Goal: Communication & Community: Answer question/provide support

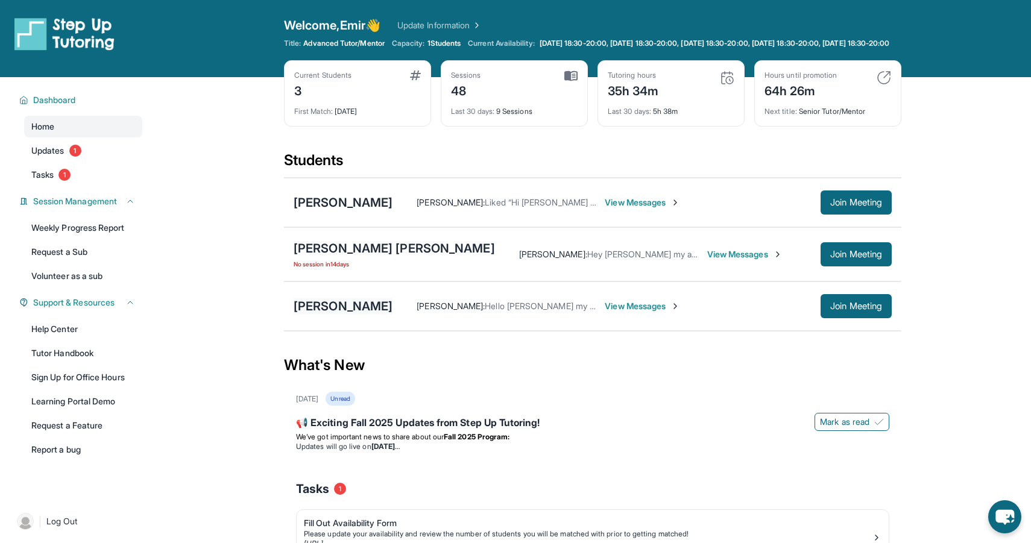
scroll to position [27, 0]
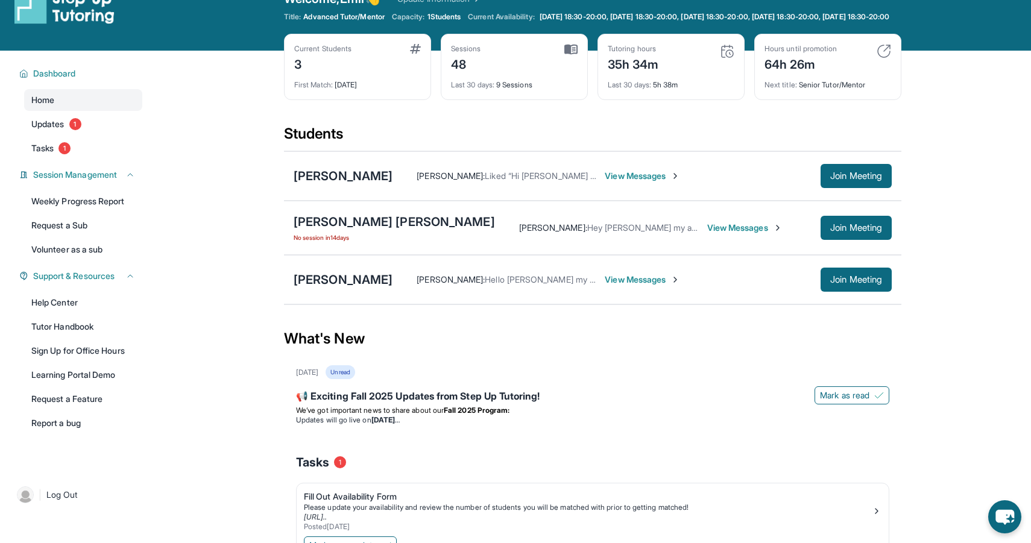
click at [633, 286] on span "View Messages" at bounding box center [642, 280] width 75 height 12
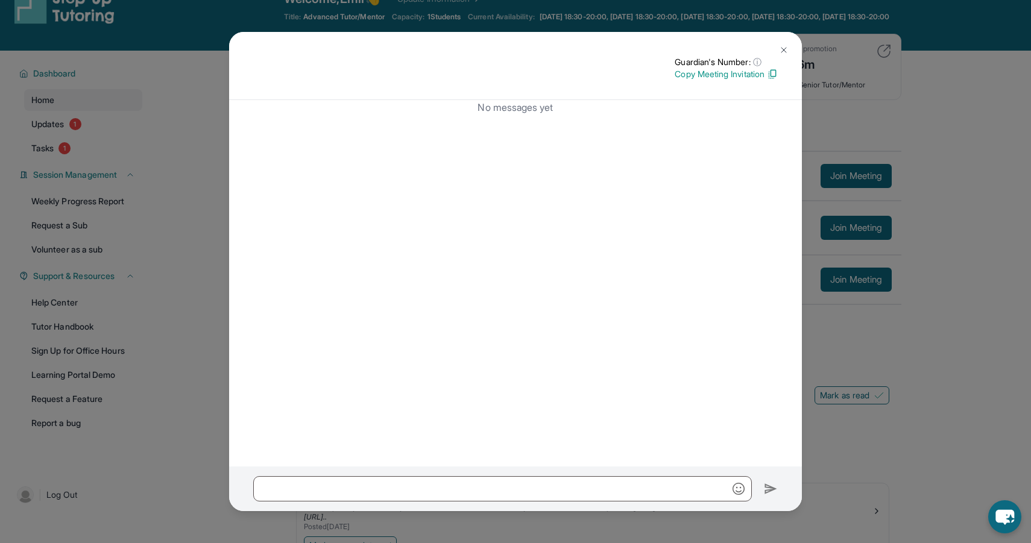
click at [251, 214] on div "No messages yet" at bounding box center [515, 283] width 573 height 366
click at [781, 44] on button at bounding box center [784, 50] width 24 height 24
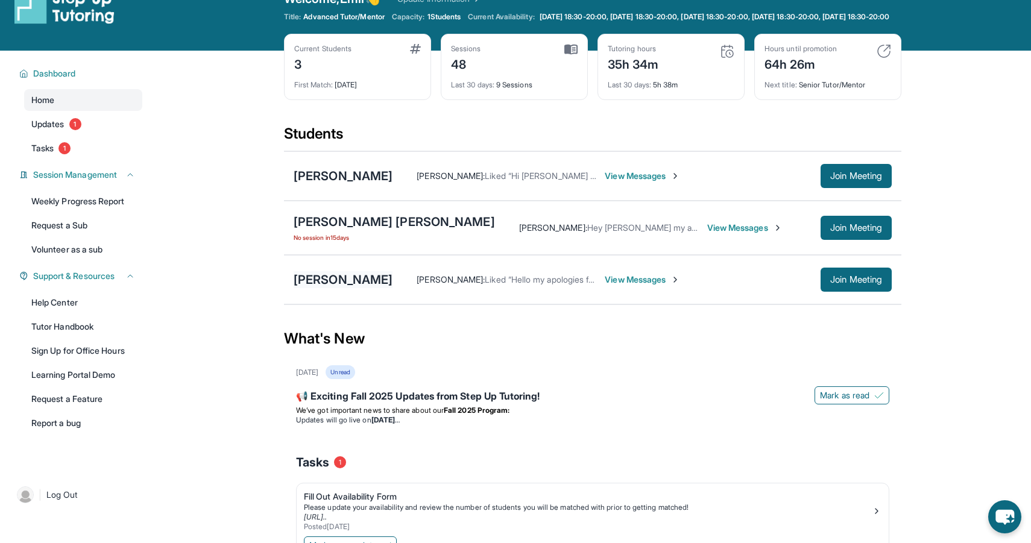
click at [356, 288] on div "[PERSON_NAME]" at bounding box center [343, 279] width 99 height 17
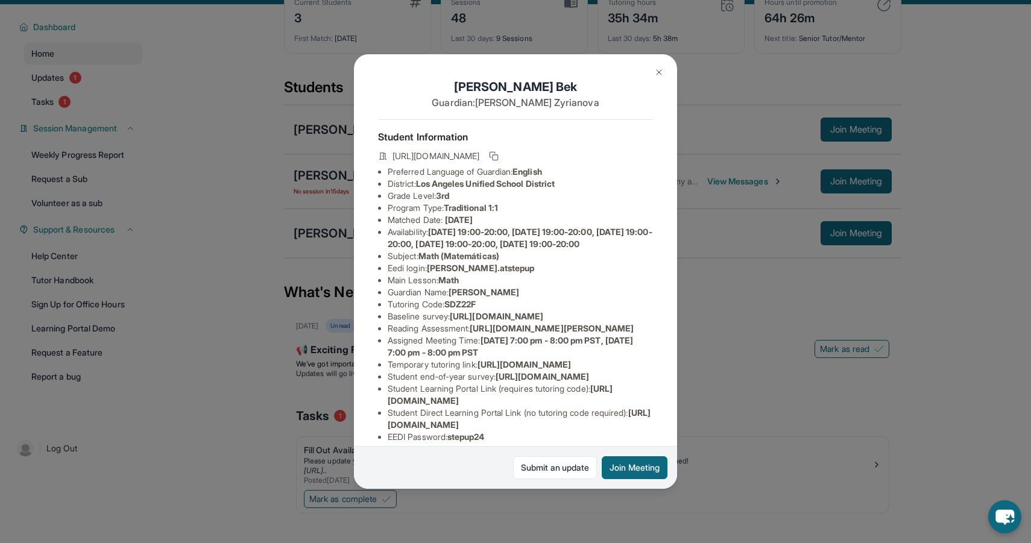
scroll to position [75, 0]
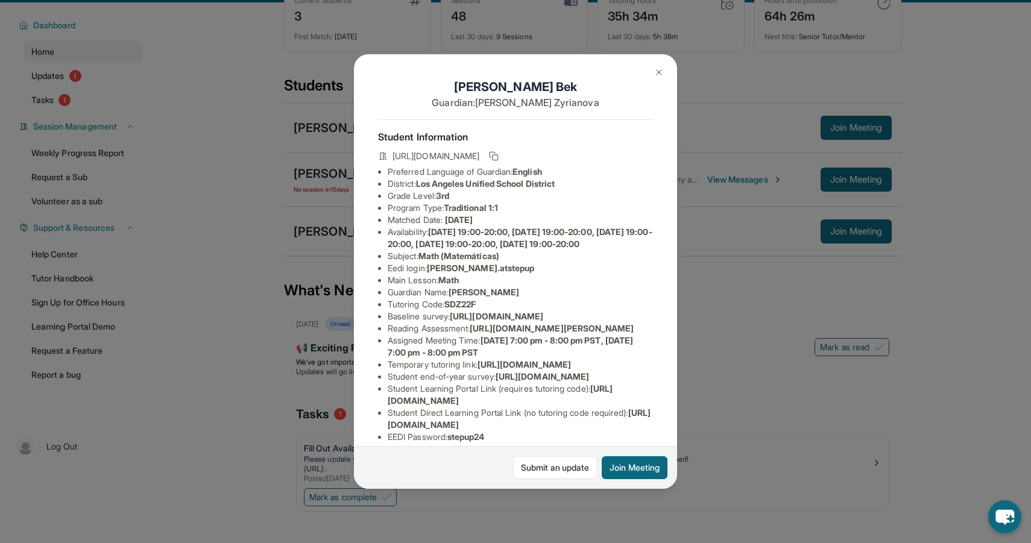
click at [447, 310] on li "Tutoring Code : SDZ22F" at bounding box center [520, 304] width 265 height 12
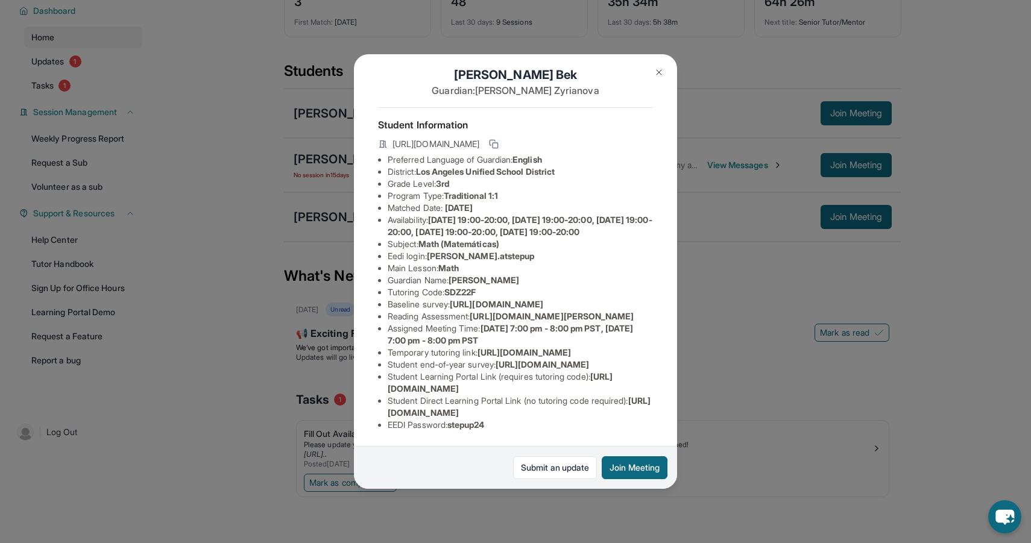
scroll to position [99, 0]
drag, startPoint x: 389, startPoint y: 388, endPoint x: 635, endPoint y: 394, distance: 246.0
click at [635, 394] on ul "Preferred Language of Guardian: English District: [GEOGRAPHIC_DATA] Unified Sch…" at bounding box center [515, 292] width 275 height 277
click at [605, 413] on span "[URL][DOMAIN_NAME]" at bounding box center [519, 406] width 263 height 22
drag, startPoint x: 387, startPoint y: 415, endPoint x: 599, endPoint y: 415, distance: 212.2
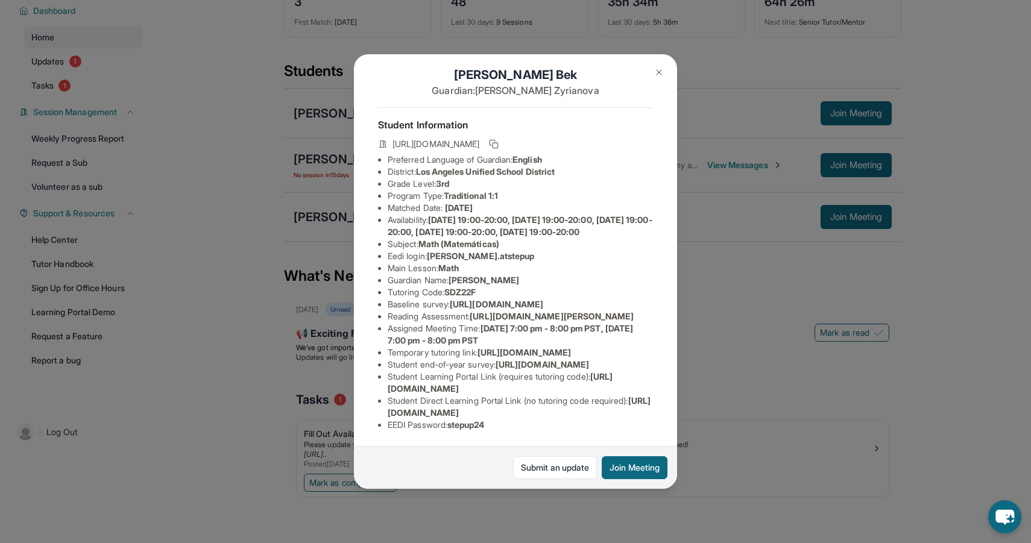
click at [599, 415] on ul "Preferred Language of Guardian: English District: [GEOGRAPHIC_DATA] Unified Sch…" at bounding box center [515, 292] width 275 height 277
click at [608, 384] on li "Student Learning Portal Link (requires tutoring code) : [URL][DOMAIN_NAME]" at bounding box center [520, 383] width 265 height 24
drag, startPoint x: 597, startPoint y: 391, endPoint x: 386, endPoint y: 389, distance: 211.6
click at [385, 389] on ul "Preferred Language of Guardian: English District: [GEOGRAPHIC_DATA] Unified Sch…" at bounding box center [515, 292] width 275 height 277
copy span "[URL][DOMAIN_NAME]"
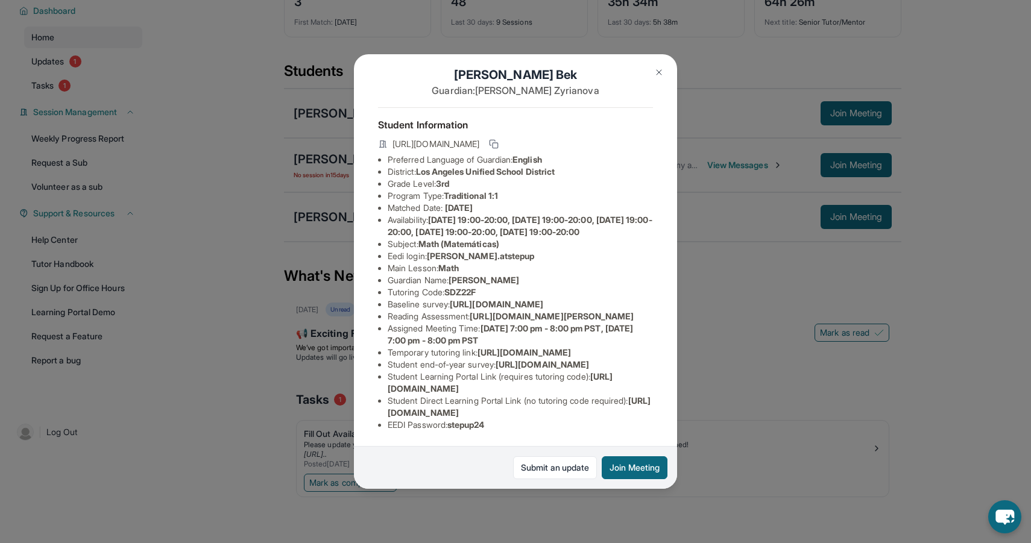
drag, startPoint x: 600, startPoint y: 415, endPoint x: 649, endPoint y: 415, distance: 49.4
click at [649, 415] on li "Student Direct Learning Portal Link (no tutoring code required) : [URL][DOMAIN_…" at bounding box center [520, 407] width 265 height 24
copy span "SDZ22F"
drag, startPoint x: 383, startPoint y: 292, endPoint x: 391, endPoint y: 294, distance: 8.0
click at [386, 293] on ul "Preferred Language of Guardian: English District: [GEOGRAPHIC_DATA] Unified Sch…" at bounding box center [515, 292] width 275 height 277
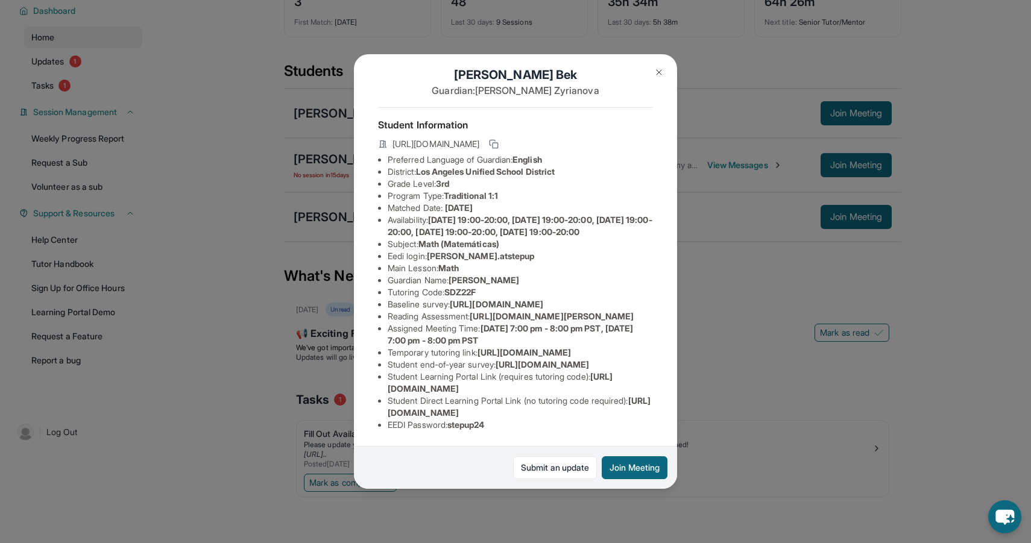
click at [651, 76] on button at bounding box center [659, 72] width 24 height 24
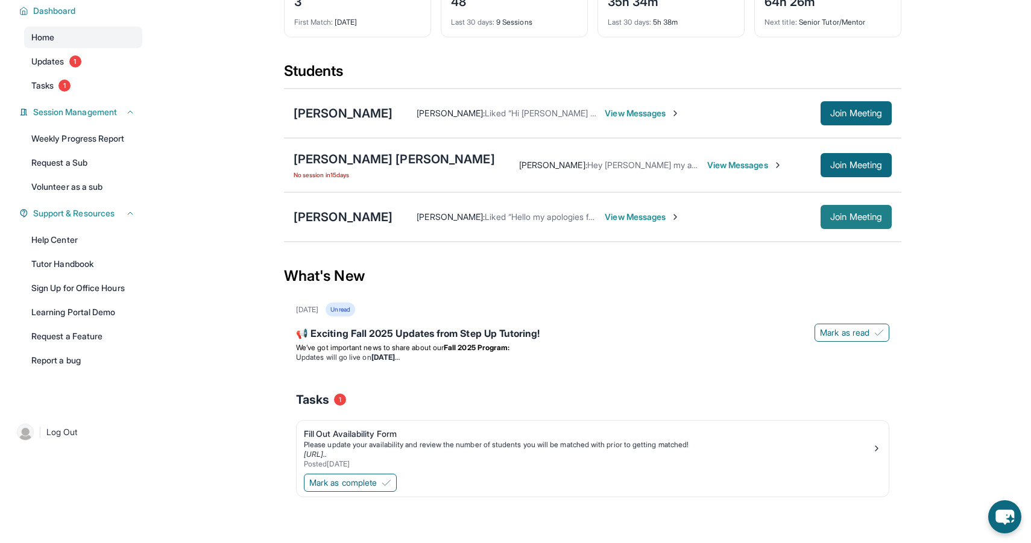
click at [857, 219] on span "Join Meeting" at bounding box center [856, 216] width 52 height 7
